Goal: Transaction & Acquisition: Purchase product/service

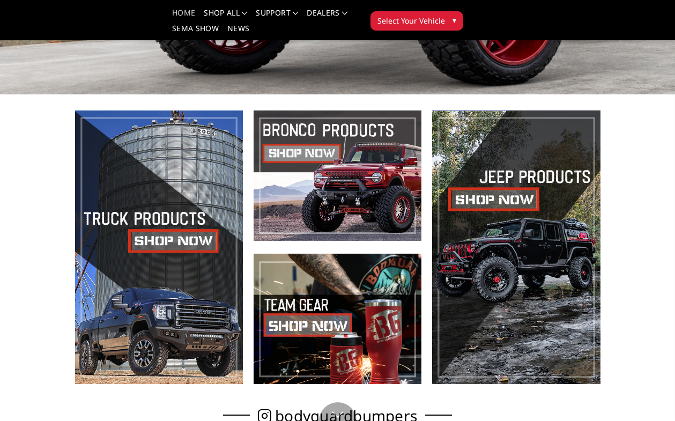
scroll to position [230, 0]
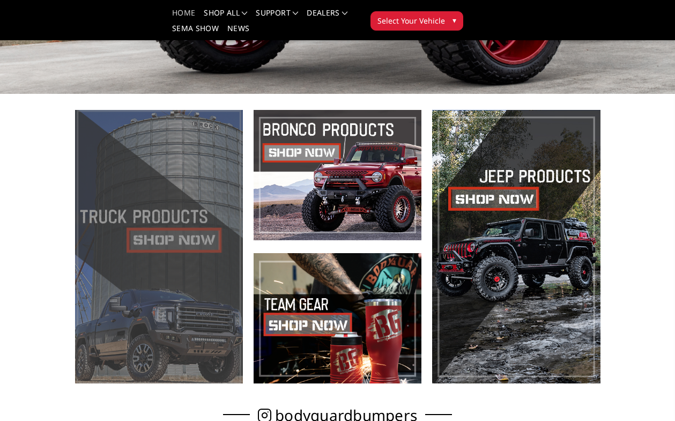
click at [214, 269] on span at bounding box center [159, 247] width 168 height 274
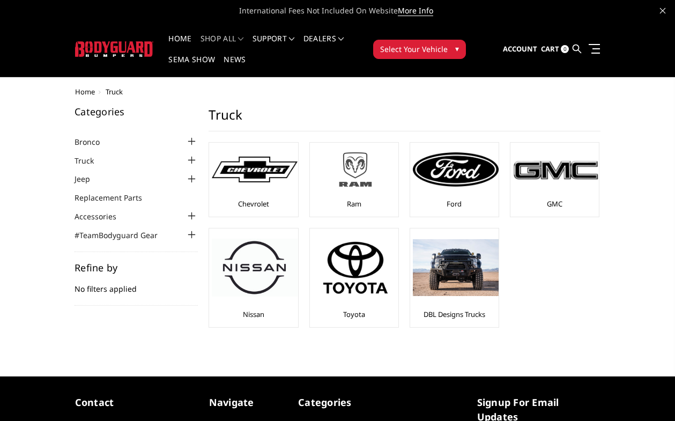
scroll to position [118, 0]
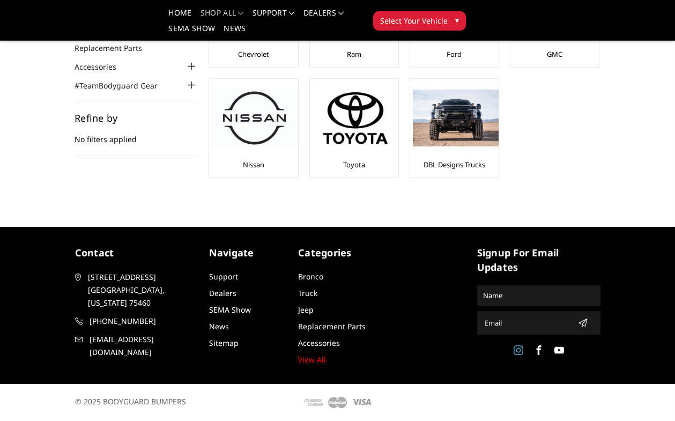
click at [515, 351] on icon at bounding box center [519, 351] width 10 height 10
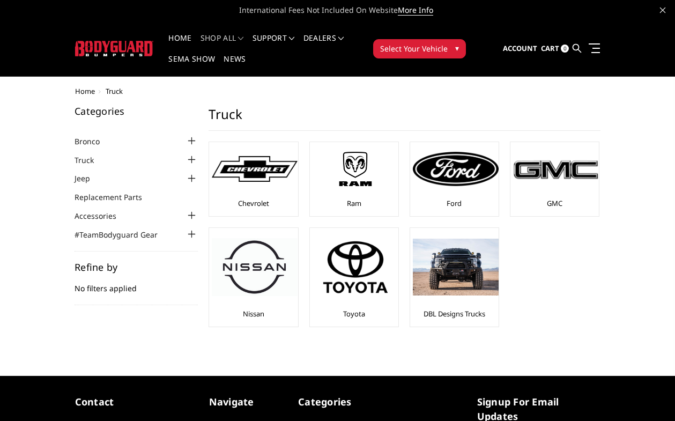
scroll to position [0, 0]
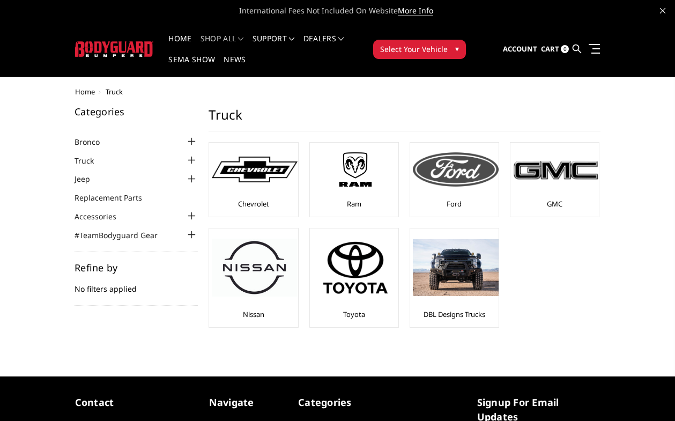
click at [471, 180] on img at bounding box center [456, 169] width 86 height 34
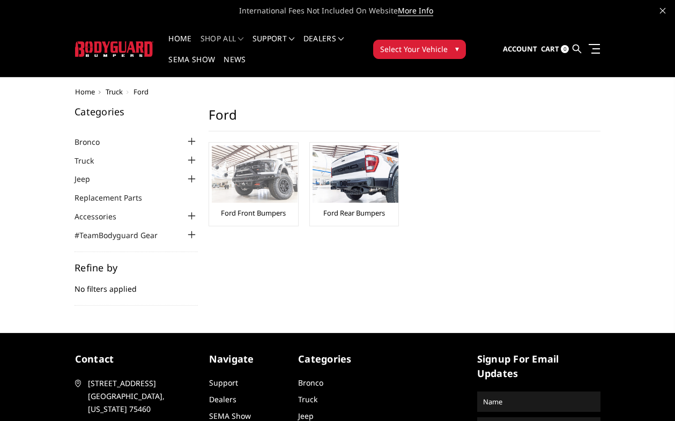
click at [276, 182] on img at bounding box center [255, 173] width 86 height 57
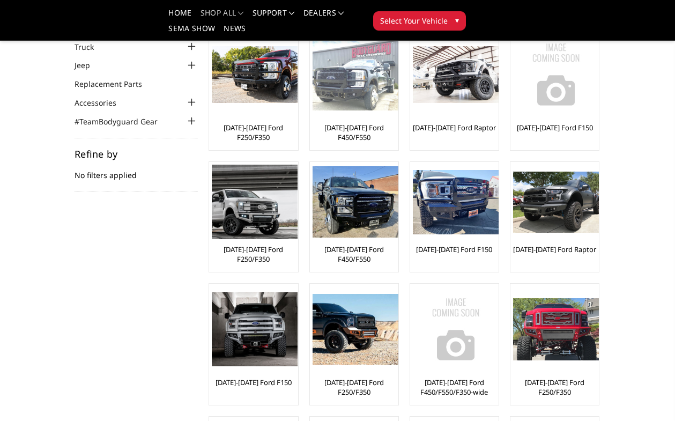
scroll to position [84, 0]
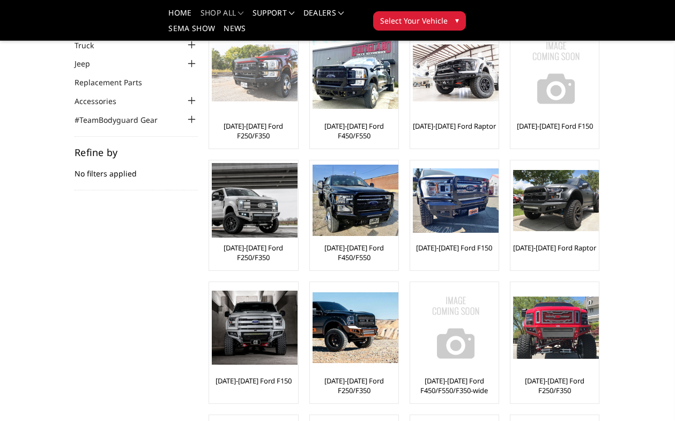
click at [260, 72] on img at bounding box center [255, 73] width 86 height 57
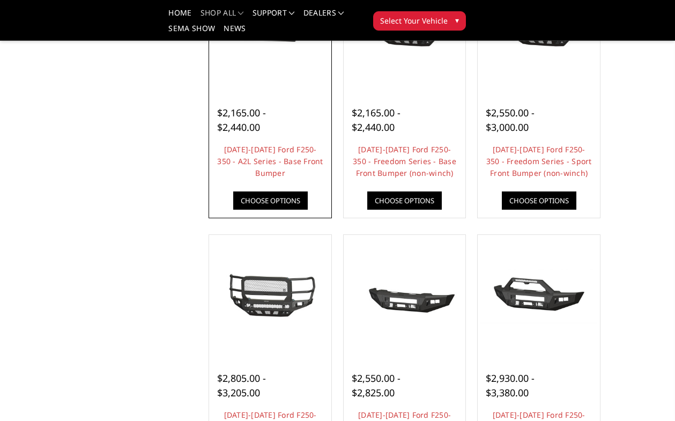
scroll to position [463, 0]
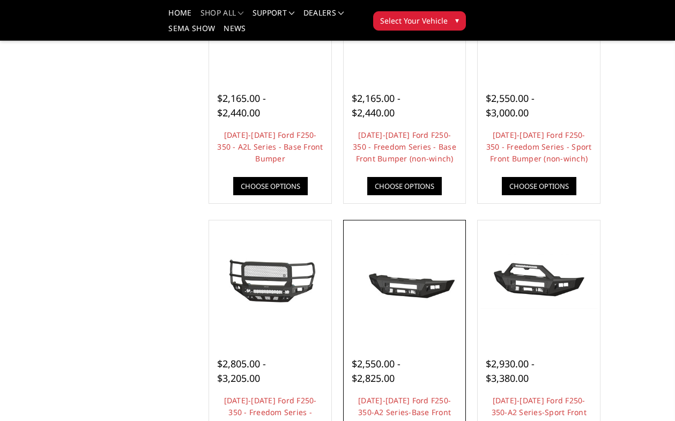
click at [430, 340] on div at bounding box center [405, 281] width 117 height 117
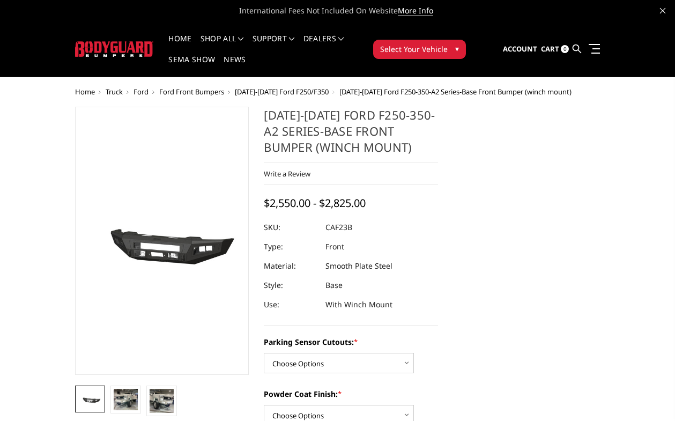
click at [405, 238] on dl "SKU: CAF23B UPC: Type: Front Material: Smooth Plate Steel Style: Base Use: With…" at bounding box center [351, 266] width 174 height 97
